Goal: Task Accomplishment & Management: Use online tool/utility

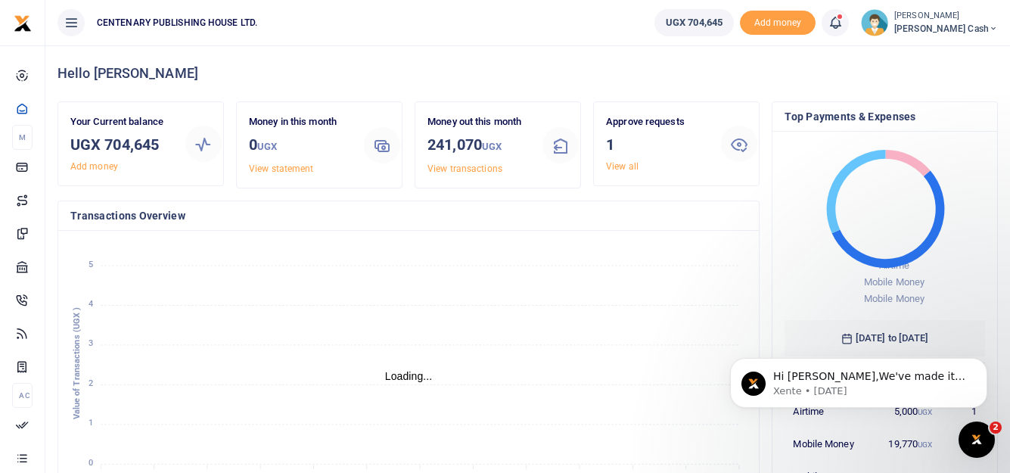
click at [843, 22] on icon at bounding box center [835, 22] width 15 height 17
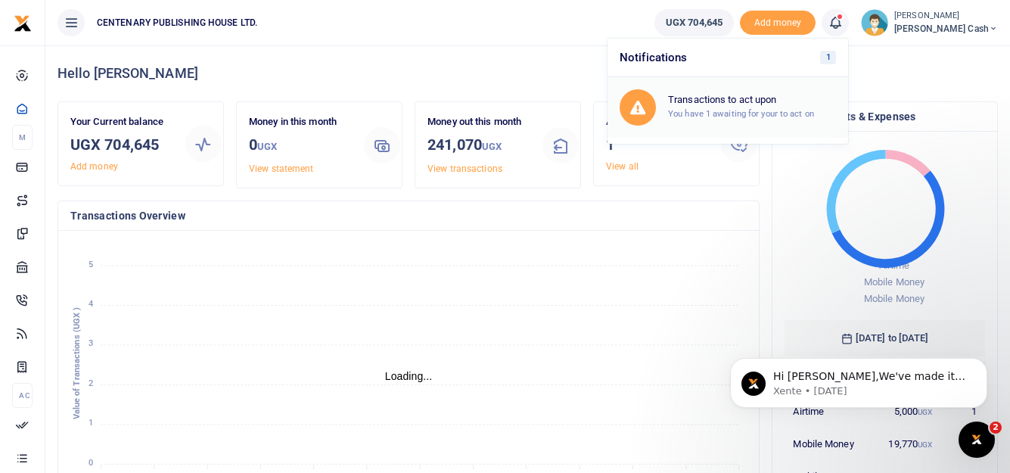
click at [786, 103] on h6 "Transactions to act upon" at bounding box center [752, 100] width 168 height 12
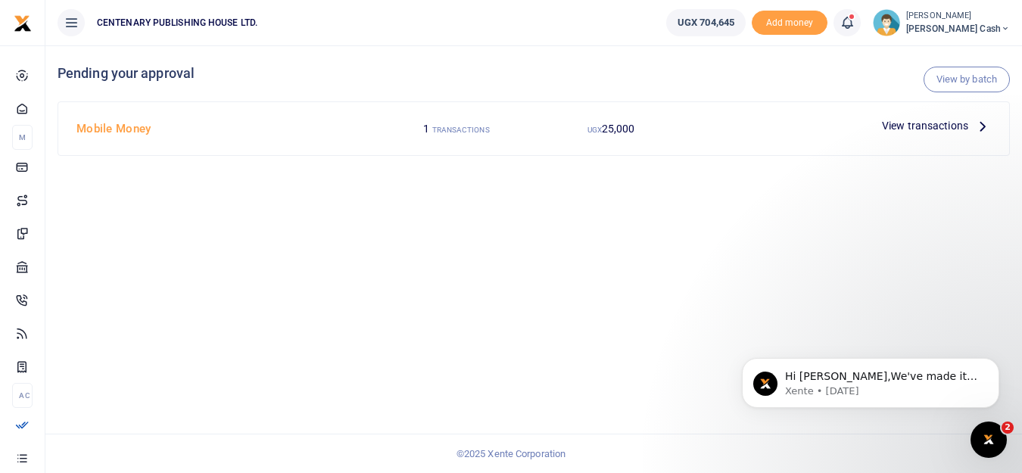
click at [926, 126] on span "View transactions" at bounding box center [925, 125] width 86 height 17
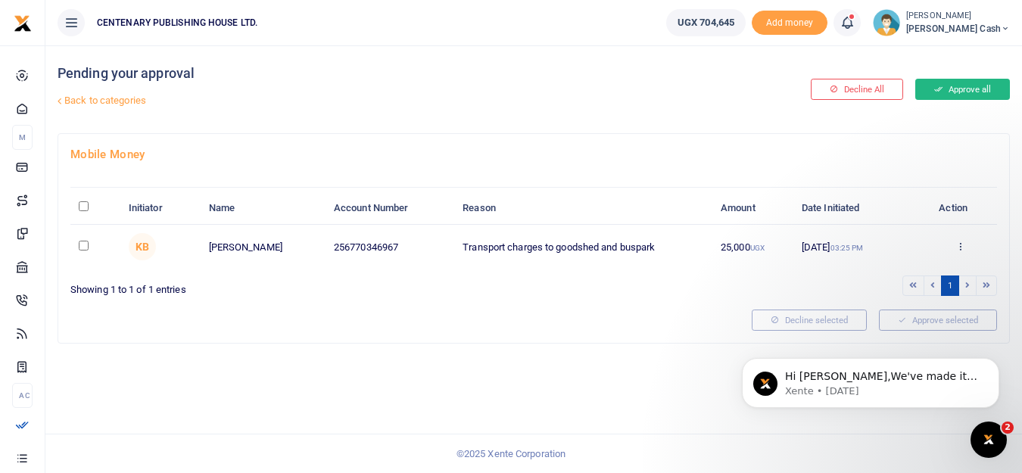
click at [963, 89] on button "Approve all" at bounding box center [962, 89] width 95 height 21
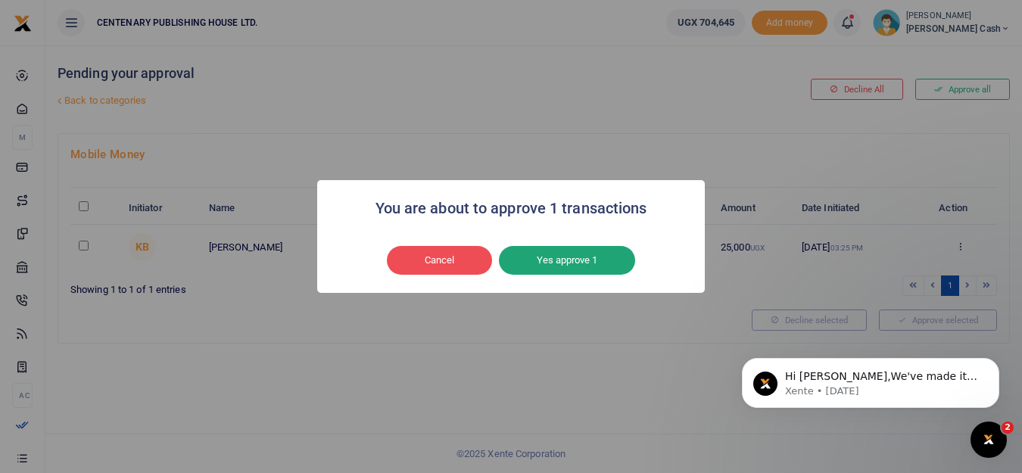
click at [559, 266] on button "Yes approve 1" at bounding box center [567, 260] width 136 height 29
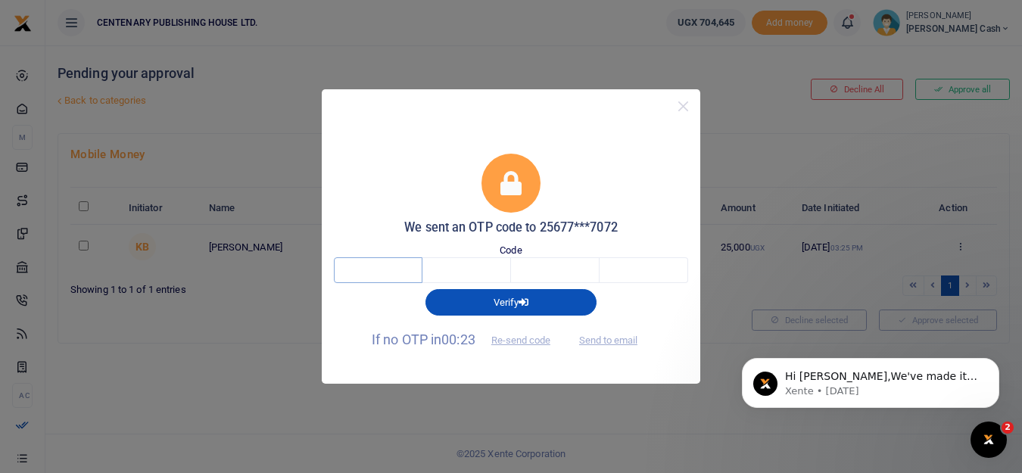
click at [361, 266] on input "text" at bounding box center [378, 270] width 89 height 26
type input "2"
type input "9"
type input "3"
type input "5"
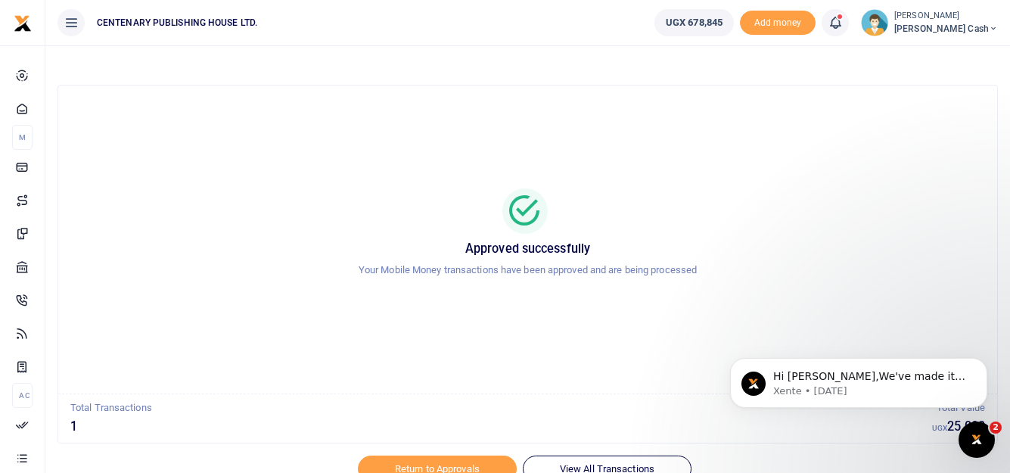
click at [888, 27] on img at bounding box center [874, 22] width 27 height 27
click at [915, 141] on link "Logout" at bounding box center [893, 138] width 120 height 21
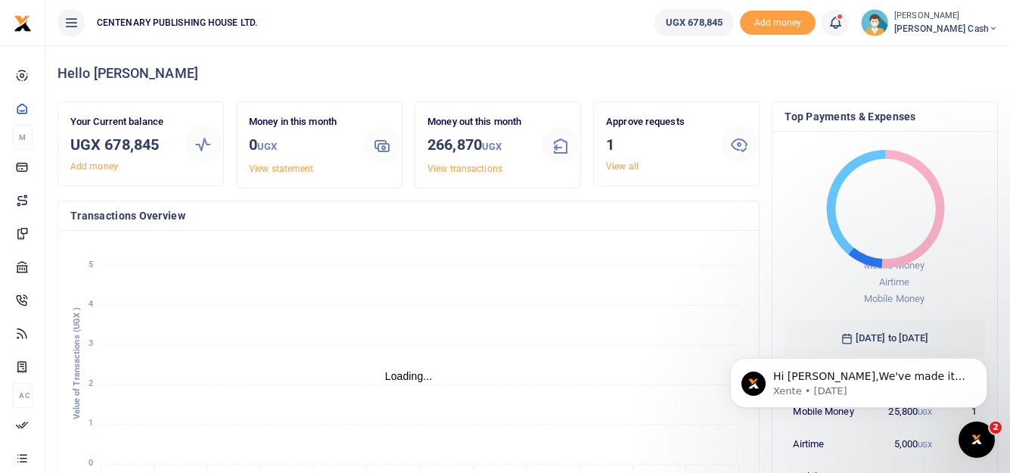
click at [843, 26] on icon at bounding box center [835, 22] width 15 height 17
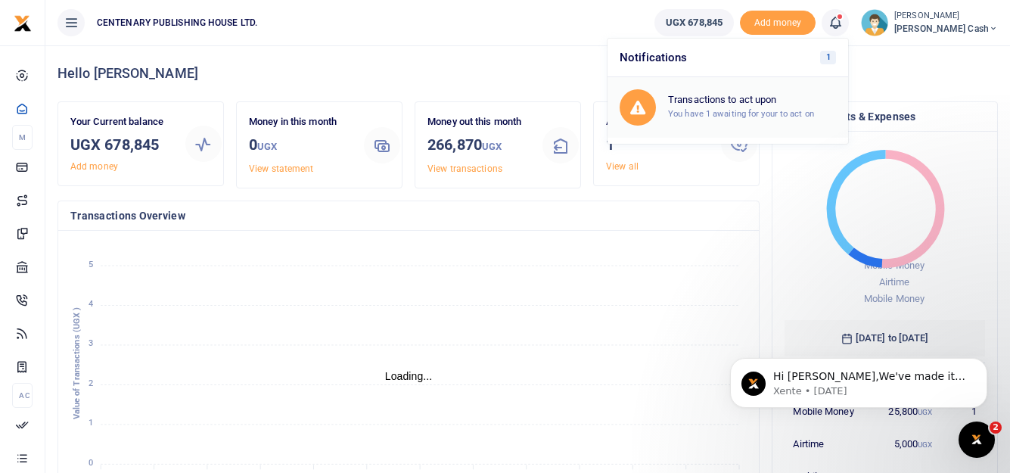
click at [767, 98] on h6 "Transactions to act upon" at bounding box center [752, 100] width 168 height 12
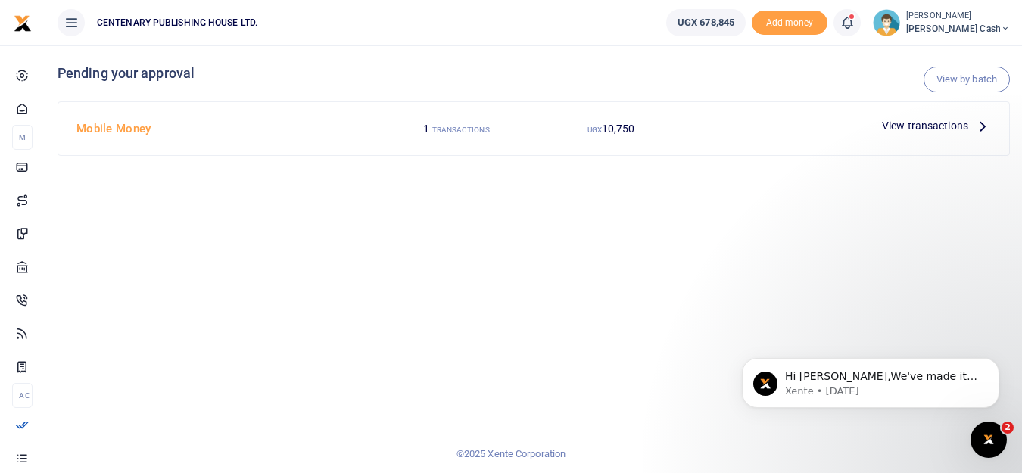
click at [920, 123] on span "View transactions" at bounding box center [925, 125] width 86 height 17
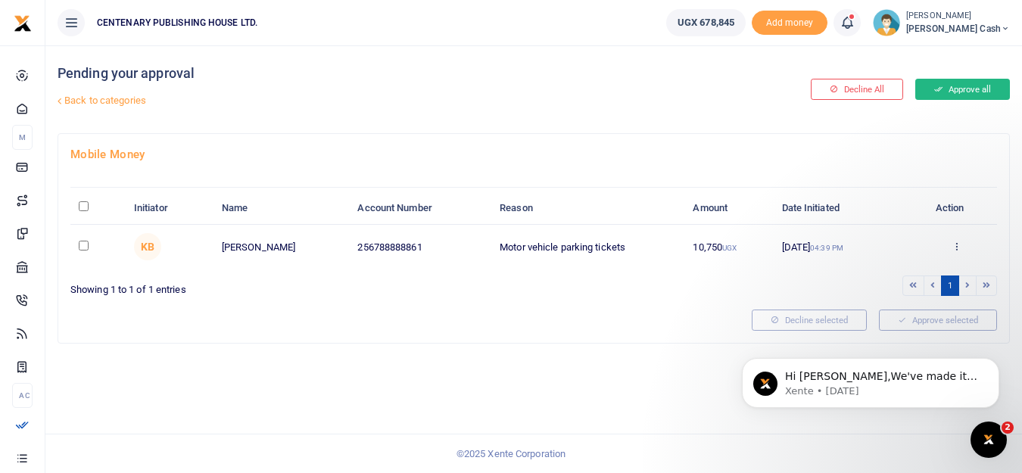
click at [968, 90] on button "Approve all" at bounding box center [962, 89] width 95 height 21
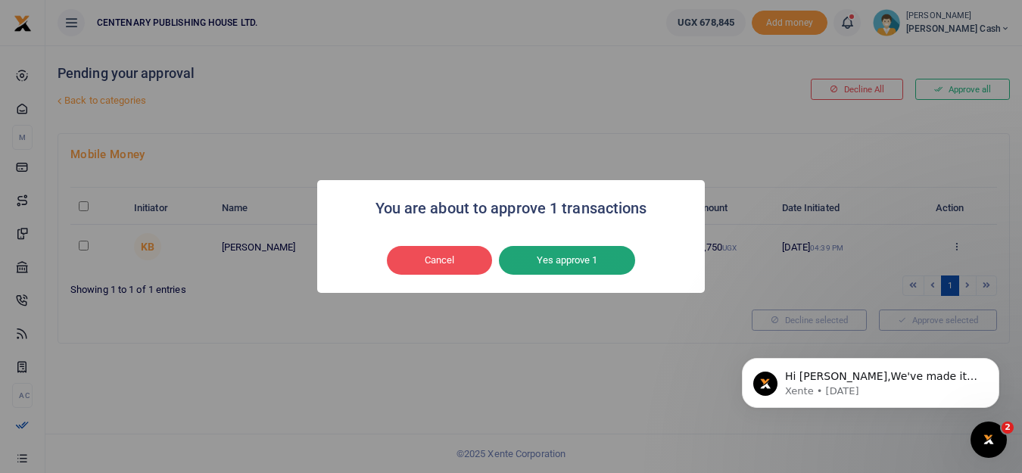
click at [549, 263] on button "Yes approve 1" at bounding box center [567, 260] width 136 height 29
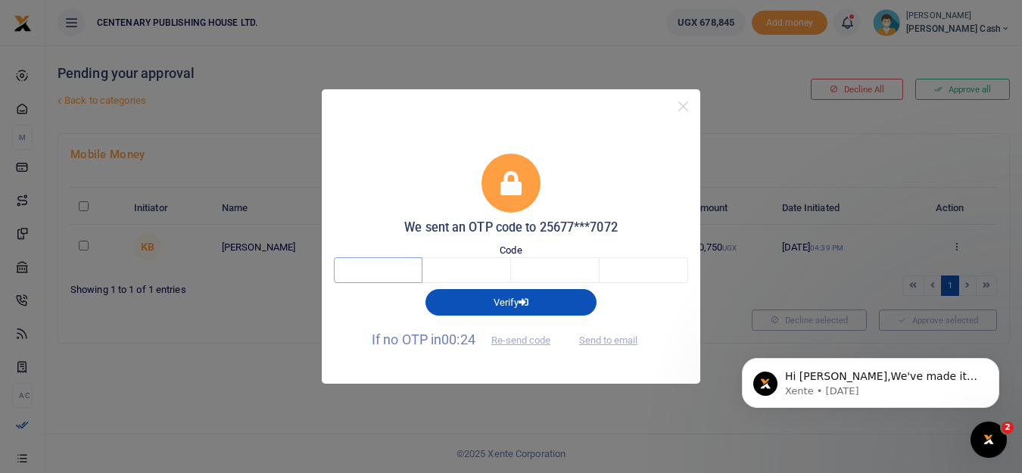
click at [380, 265] on input "text" at bounding box center [378, 270] width 89 height 26
type input "6"
type input "0"
type input "7"
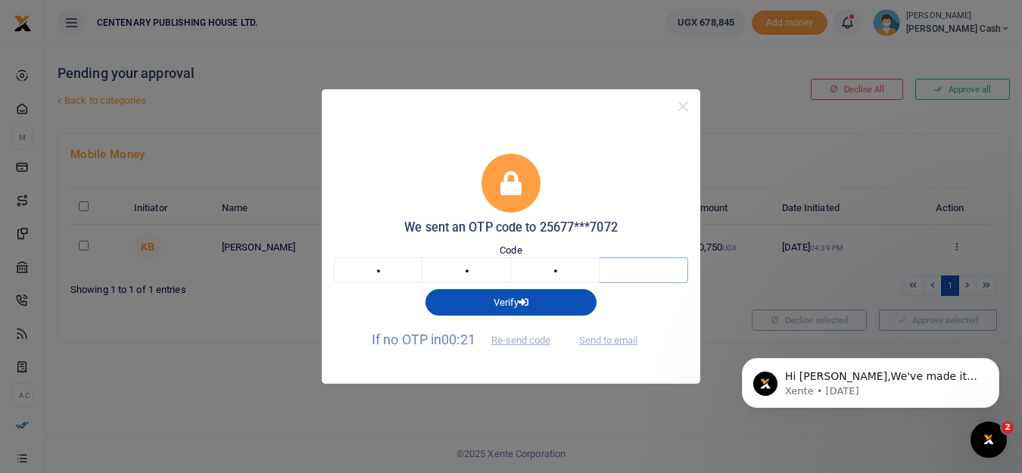
type input "4"
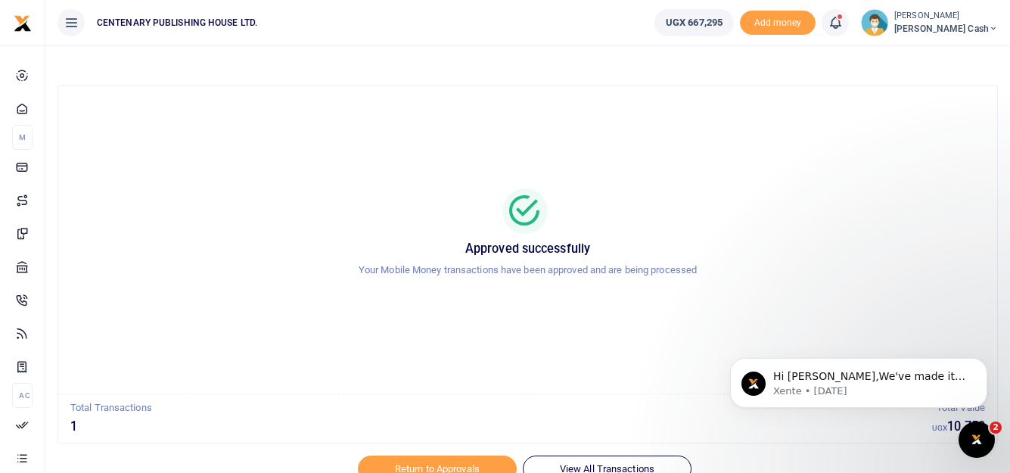
click at [888, 23] on img at bounding box center [874, 22] width 27 height 27
click at [923, 142] on link "Logout" at bounding box center [893, 138] width 120 height 21
